Goal: Information Seeking & Learning: Find specific fact

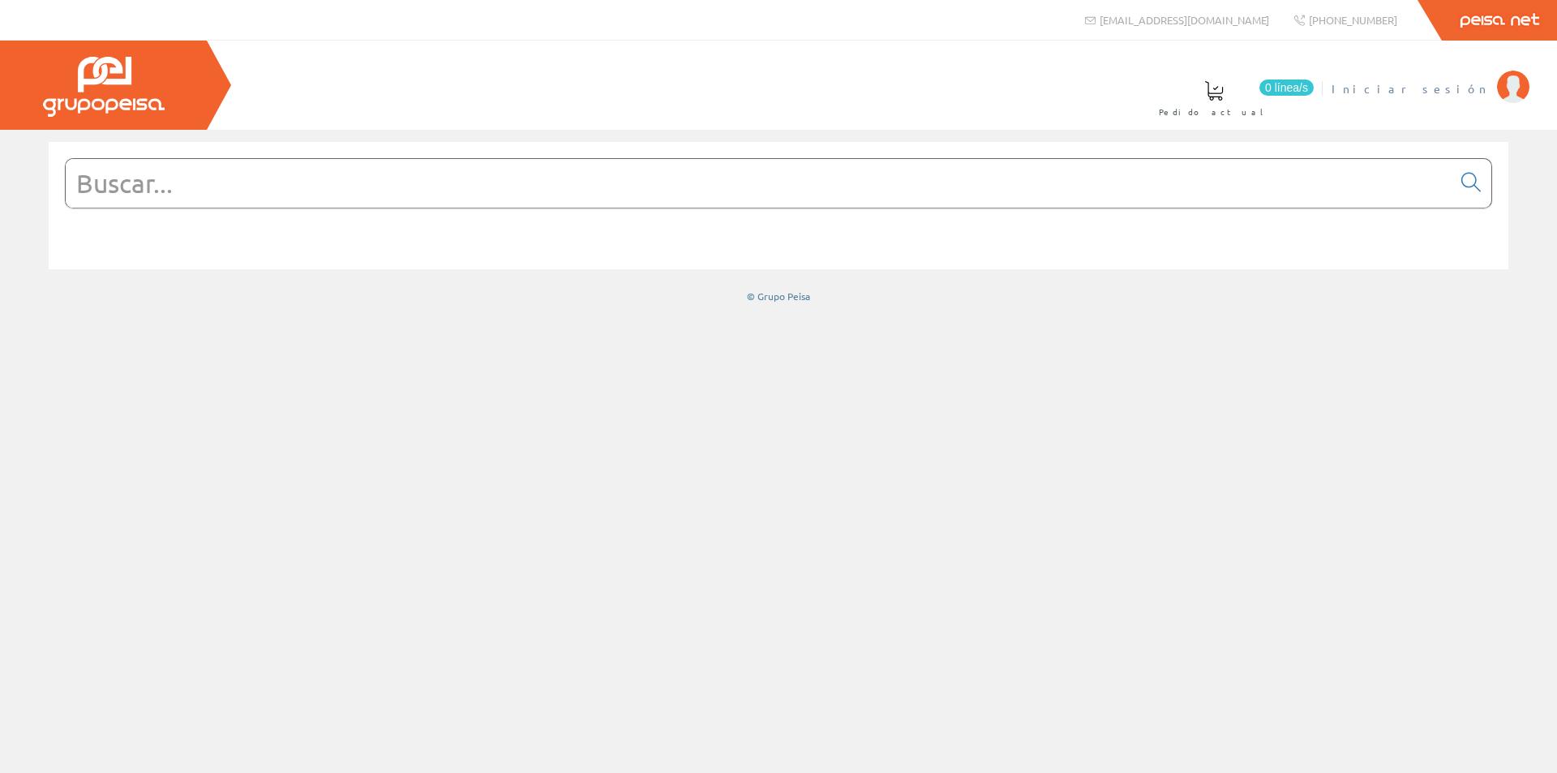
click at [1456, 92] on span "Iniciar sesión" at bounding box center [1410, 88] width 157 height 16
click at [553, 182] on input "text" at bounding box center [759, 183] width 1386 height 49
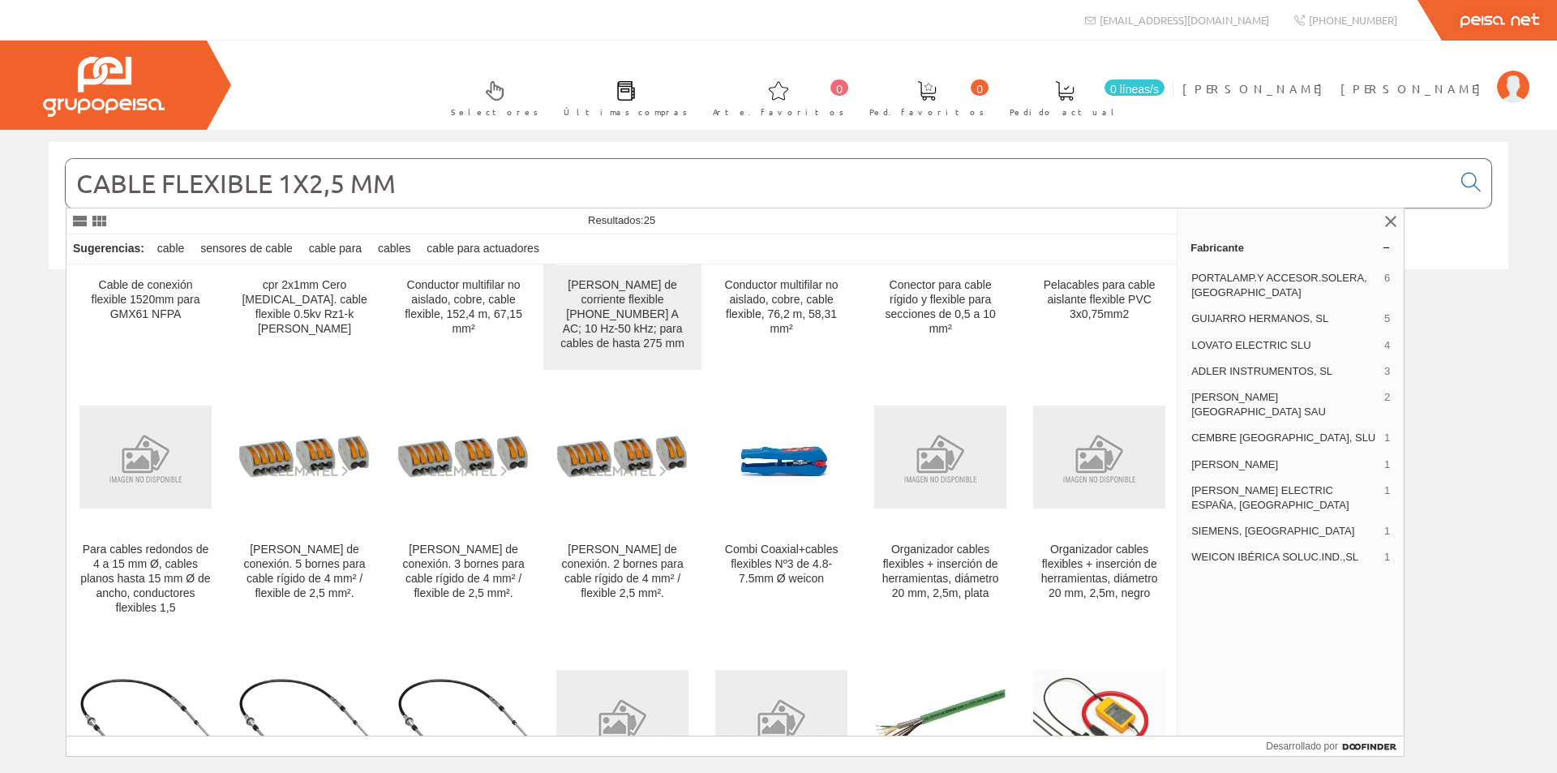
scroll to position [243, 0]
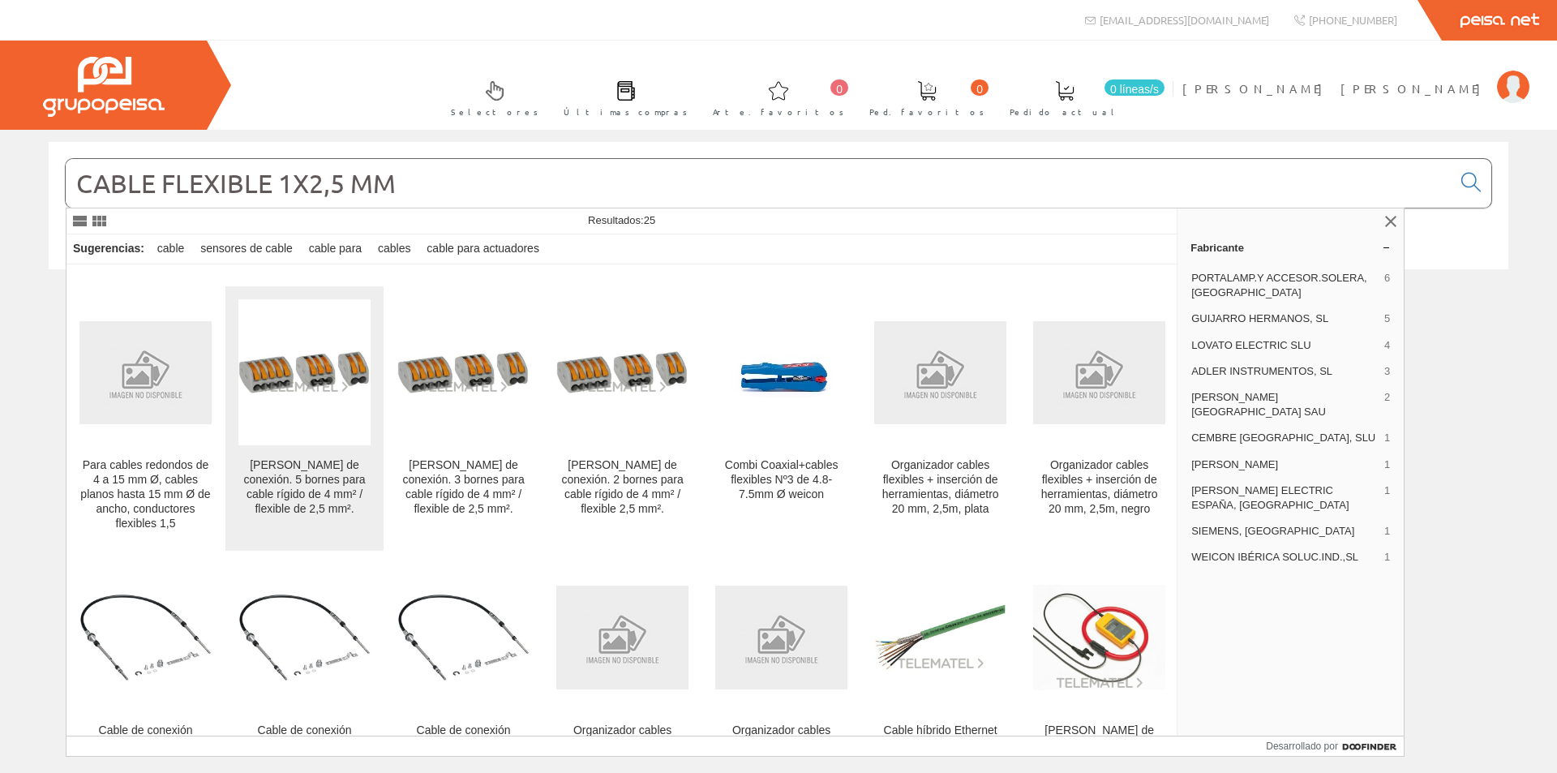
type input "CABLE FLEXIBLE 1X2,5 MM"
click at [316, 360] on img at bounding box center [304, 372] width 132 height 44
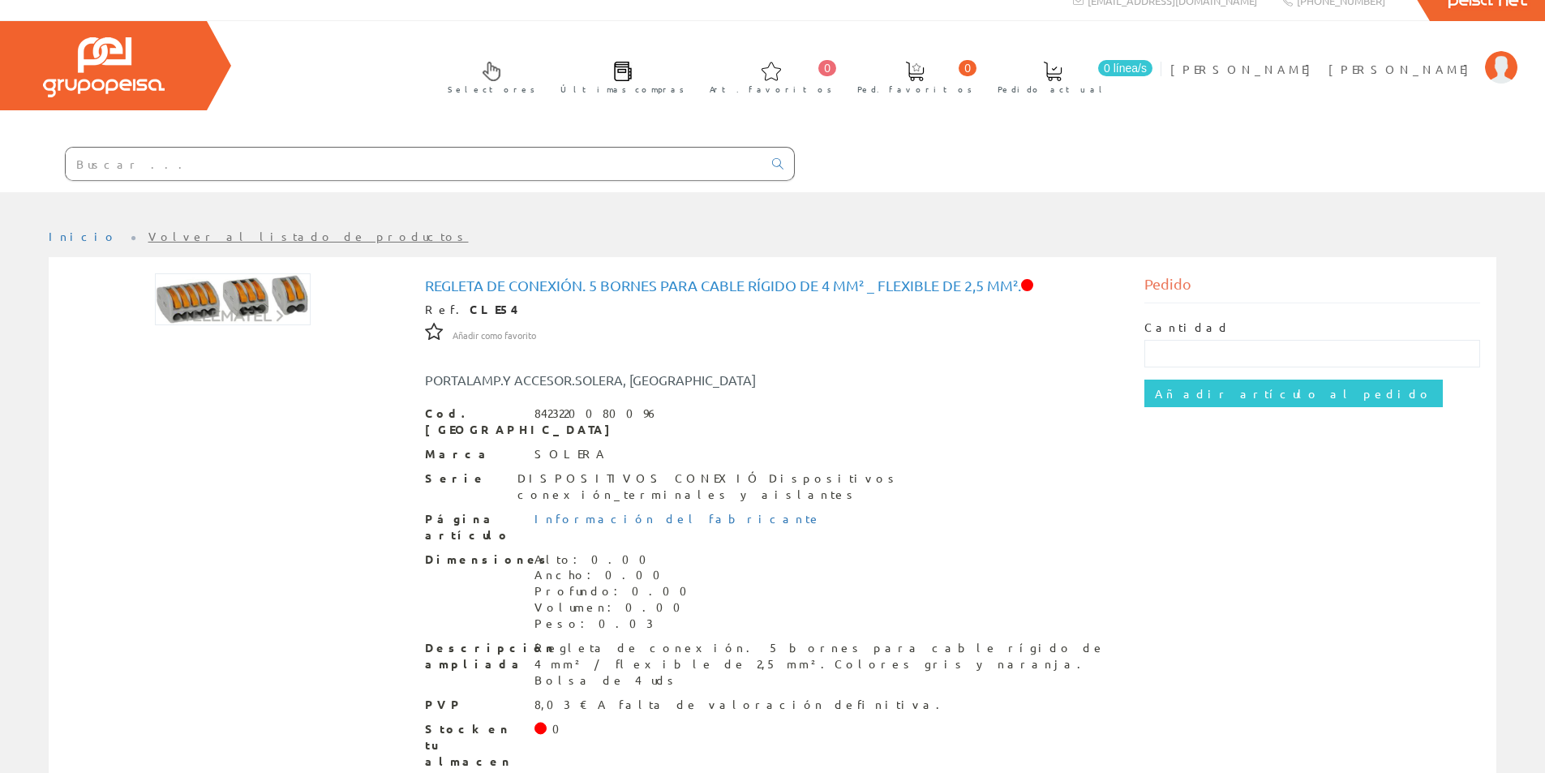
scroll to position [29, 0]
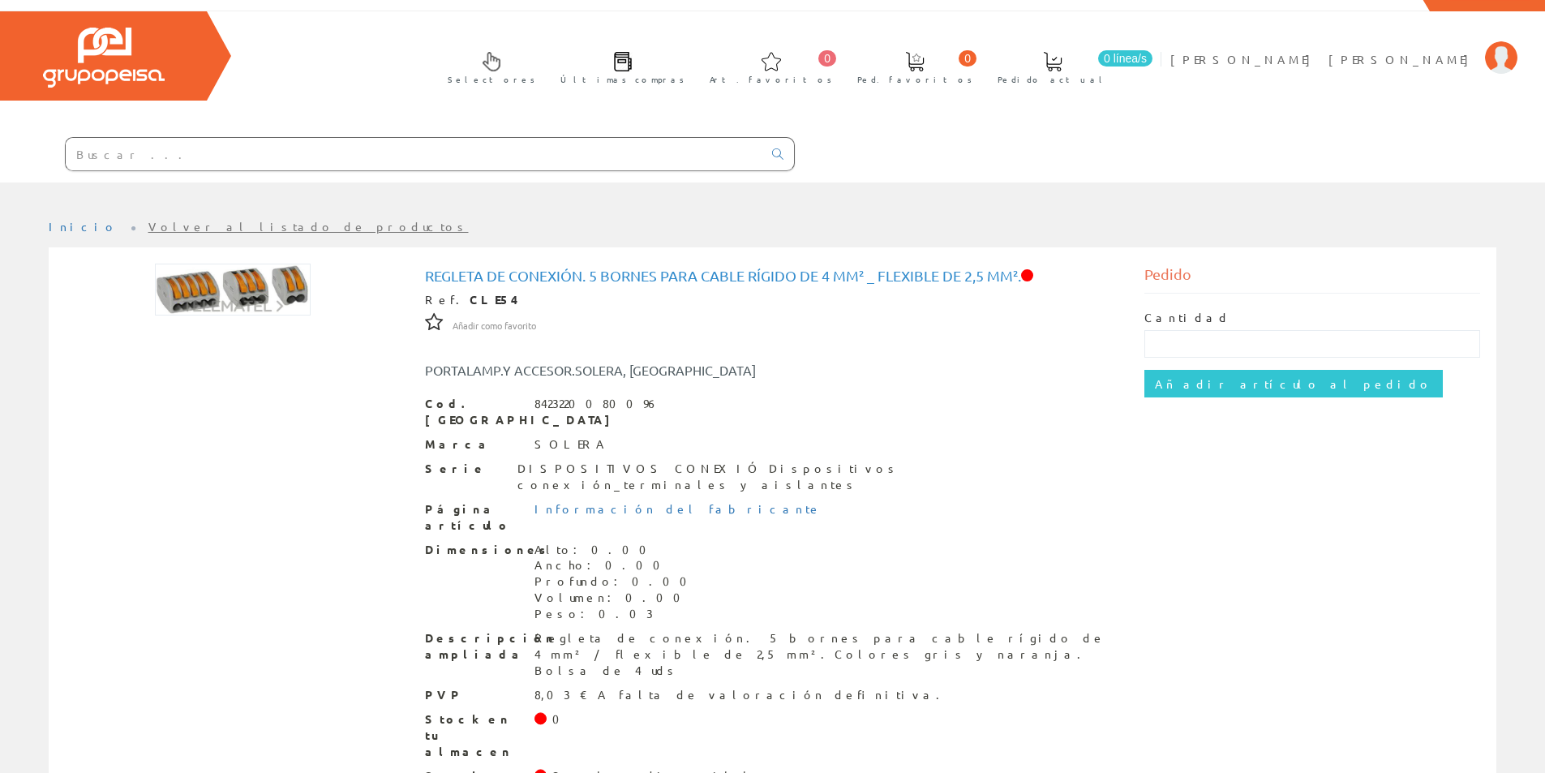
click at [358, 162] on input "text" at bounding box center [414, 154] width 697 height 32
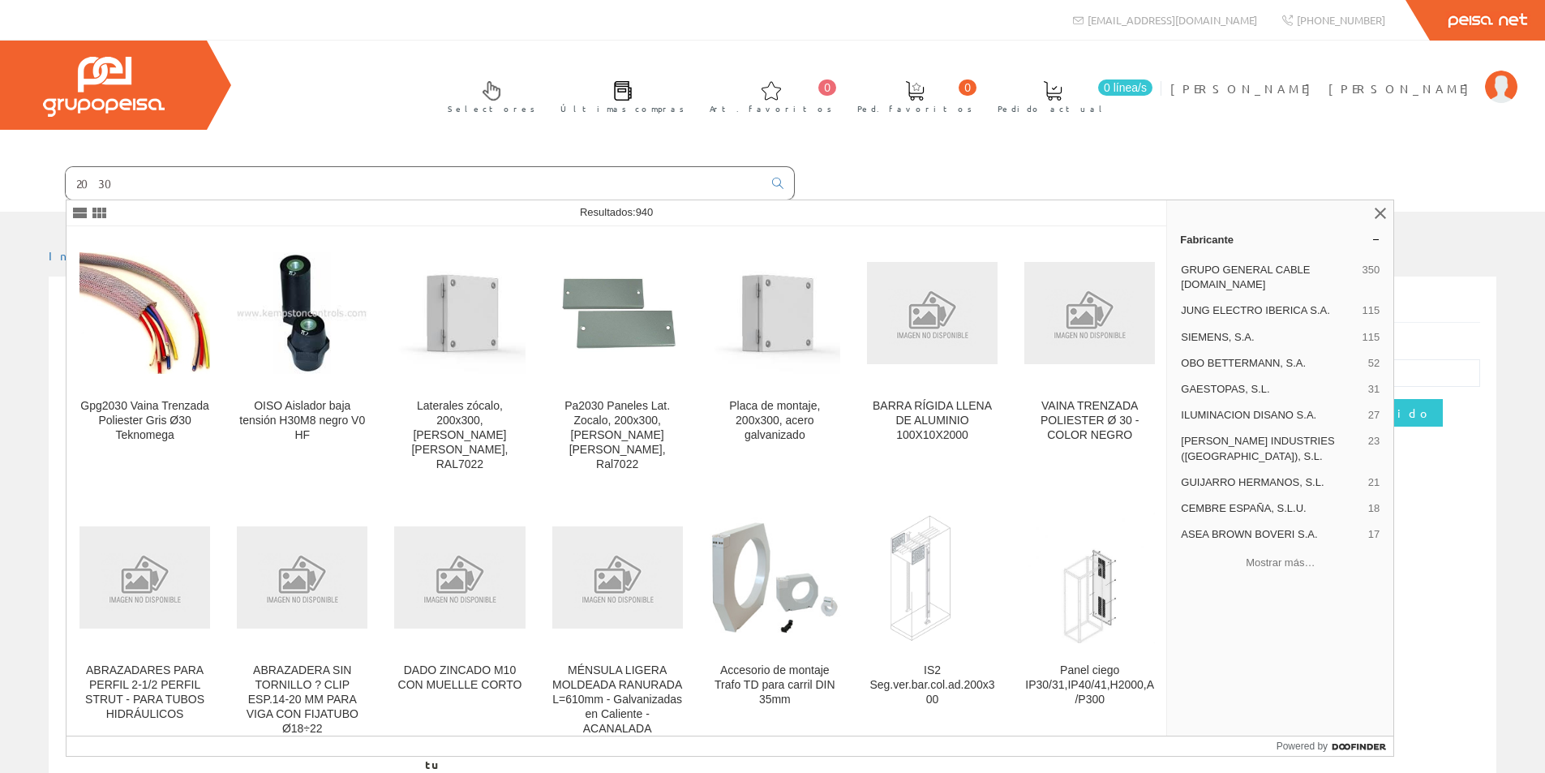
scroll to position [81, 0]
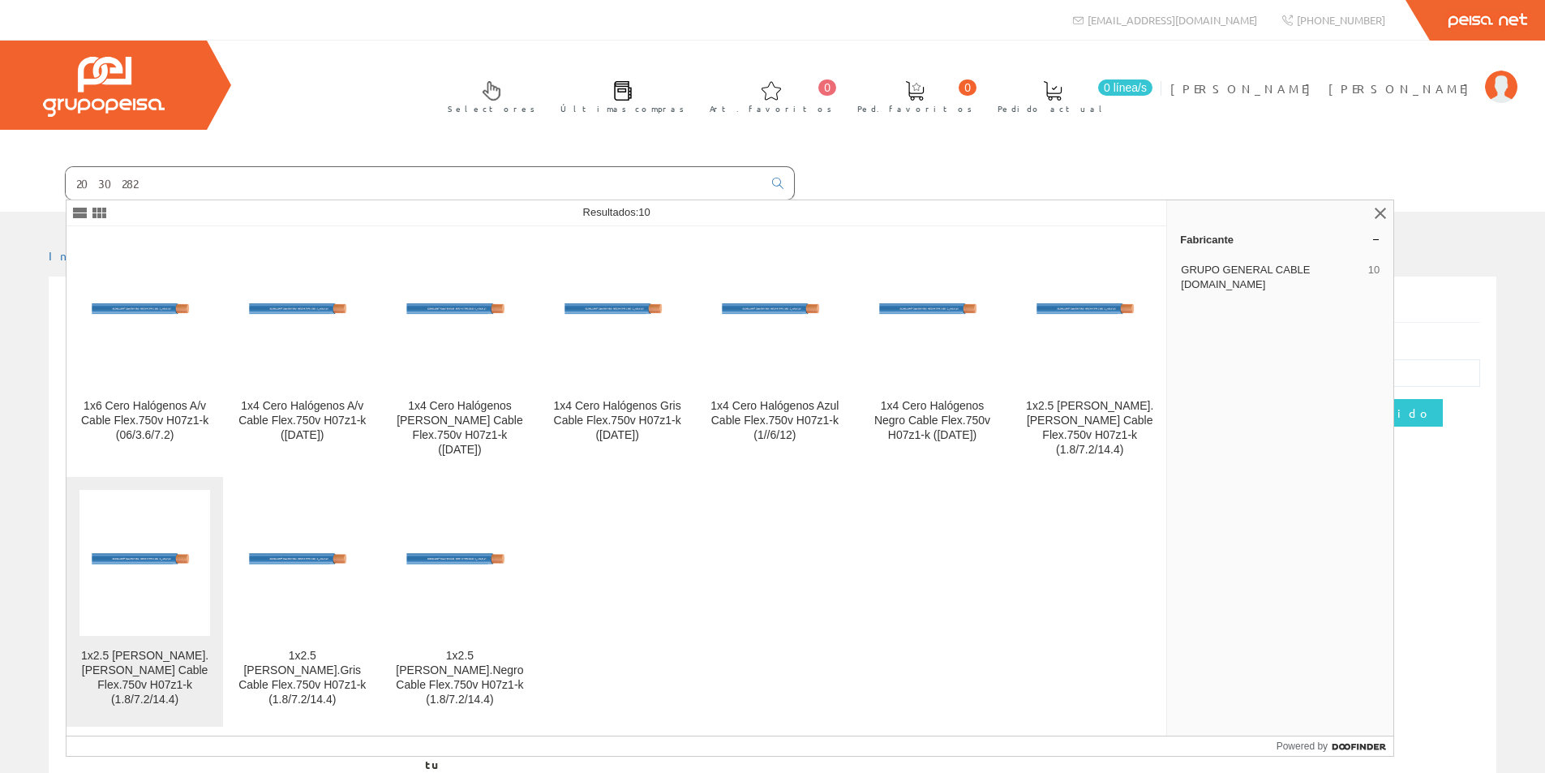
type input "2030282"
click at [124, 667] on div "1x2.5 Cero Hal.Marron Cable Flex.750v H07z1-k (1.8/7.2/14.4)" at bounding box center [144, 678] width 131 height 58
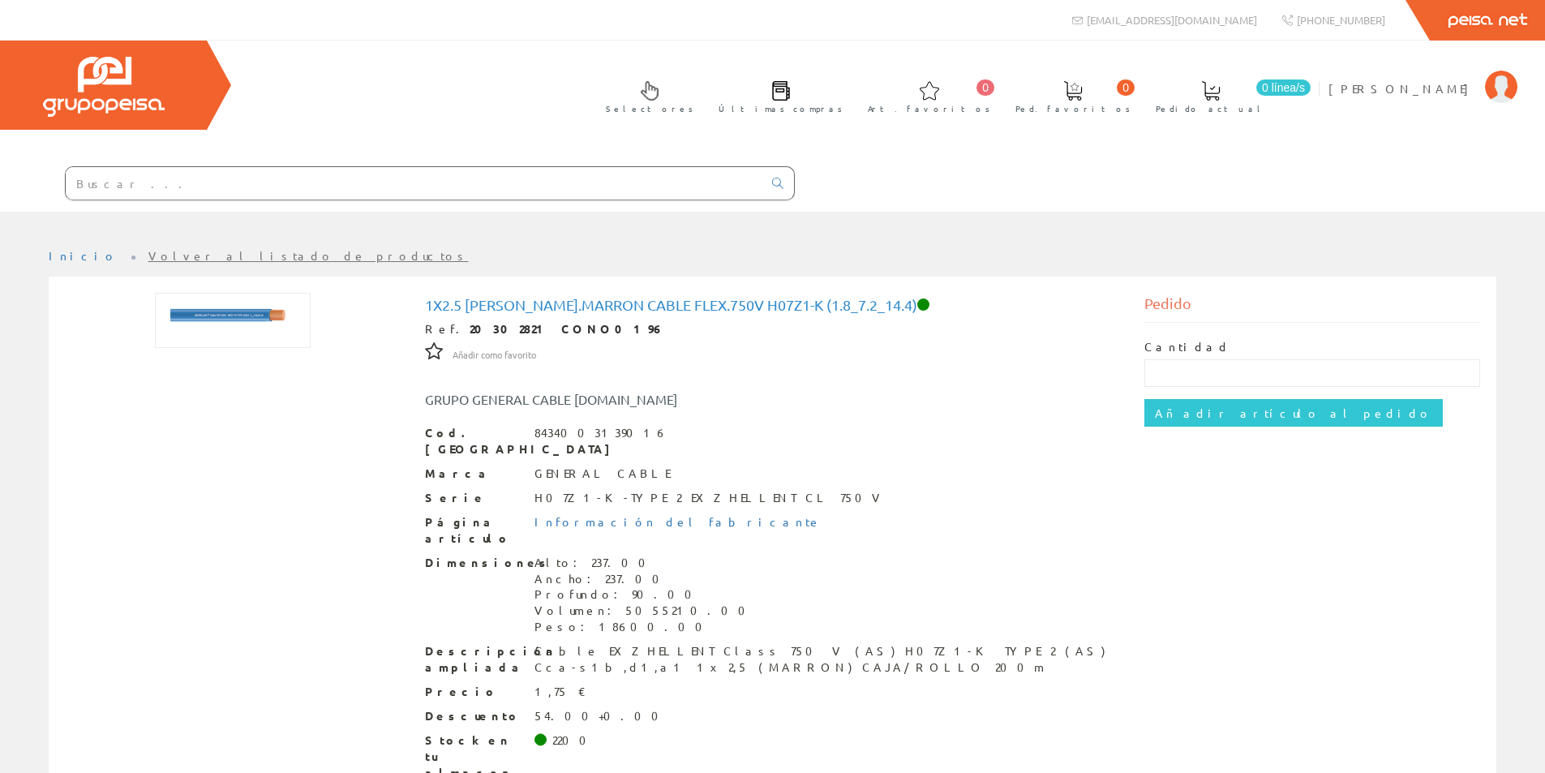
scroll to position [54, 0]
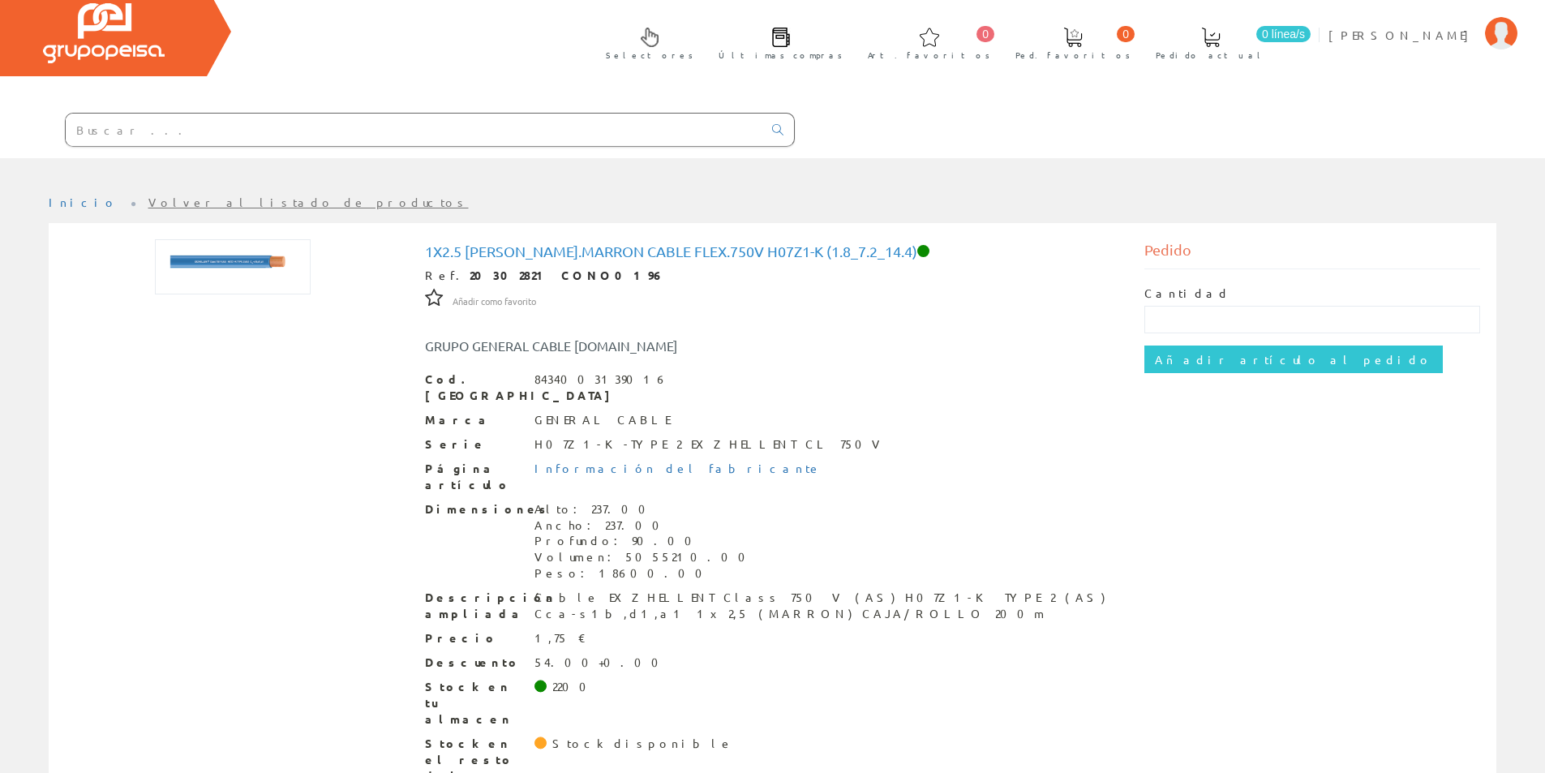
click at [699, 630] on div "Precio 1,75 €" at bounding box center [773, 638] width 696 height 16
click at [85, 512] on div "1x2.5 Cero Hal.Marron Cable Flex.750v H07z1-k (1.8_7.2_14.4) Ref. 20302821 CONO…" at bounding box center [773, 515] width 1440 height 553
